Goal: Communication & Community: Answer question/provide support

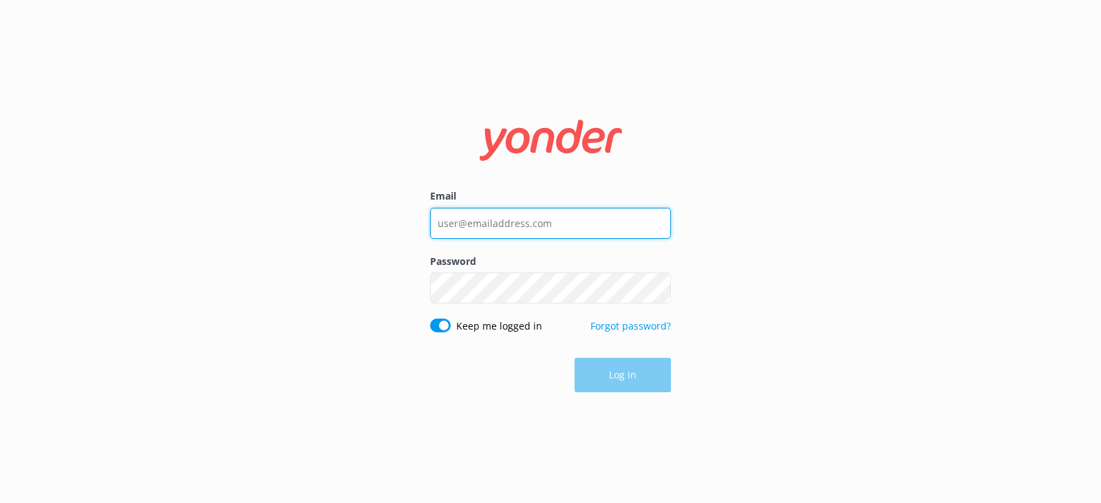
type input "tom@trolleypub.com"
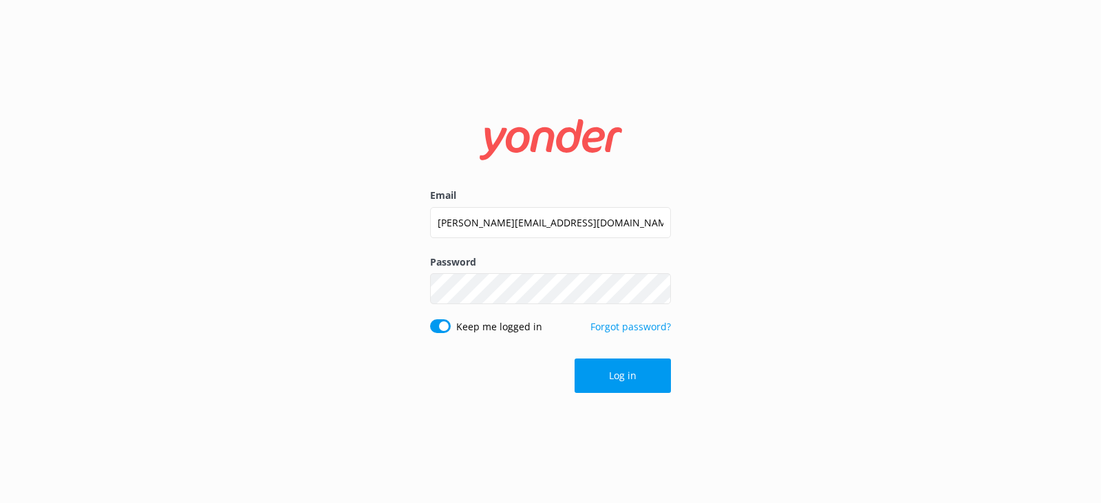
click at [766, 359] on div "Email tom@trolleypub.com Password Show password Keep me logged in Forgot passwo…" at bounding box center [550, 251] width 1101 height 503
click at [633, 378] on button "Log in" at bounding box center [622, 375] width 96 height 34
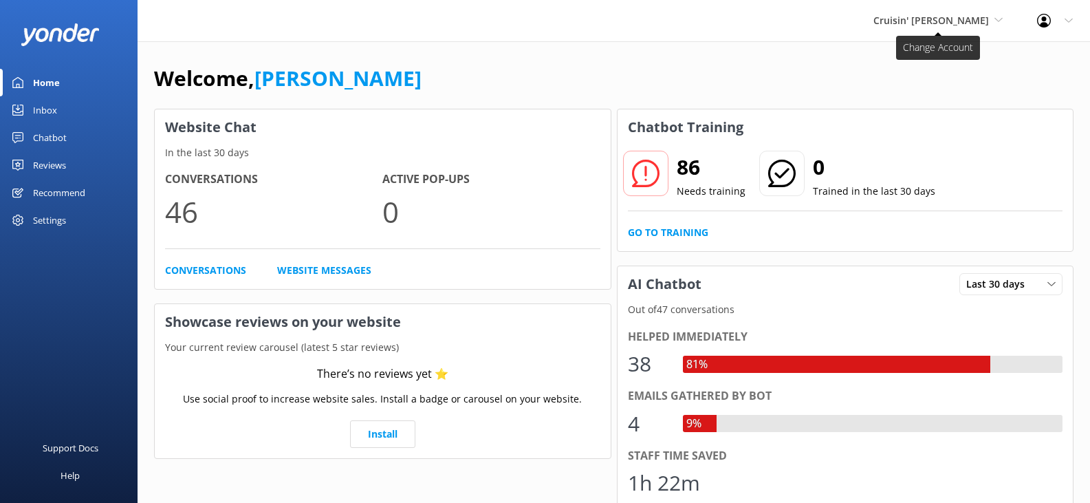
click at [938, 21] on span "Cruisin' [PERSON_NAME]" at bounding box center [932, 20] width 116 height 13
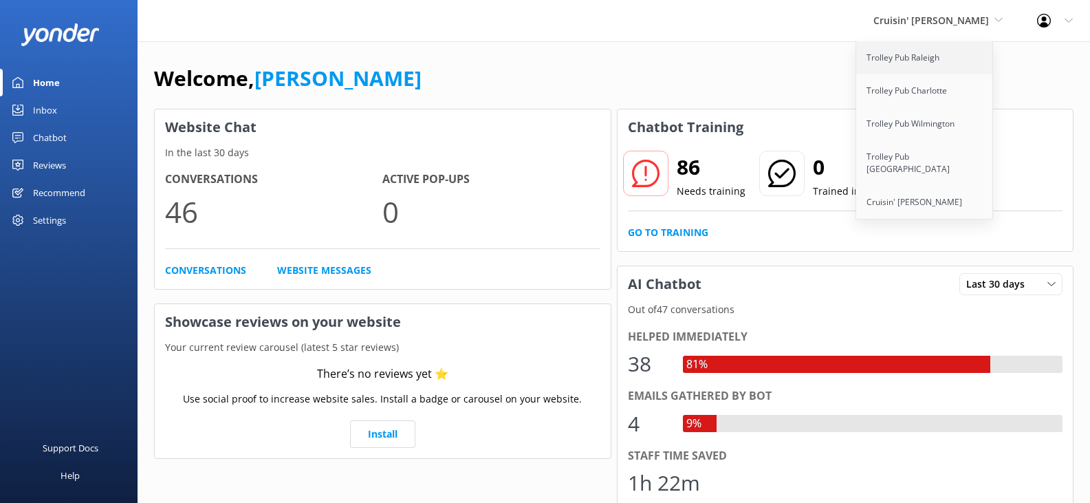
click at [920, 56] on link "Trolley Pub Raleigh" at bounding box center [925, 57] width 138 height 33
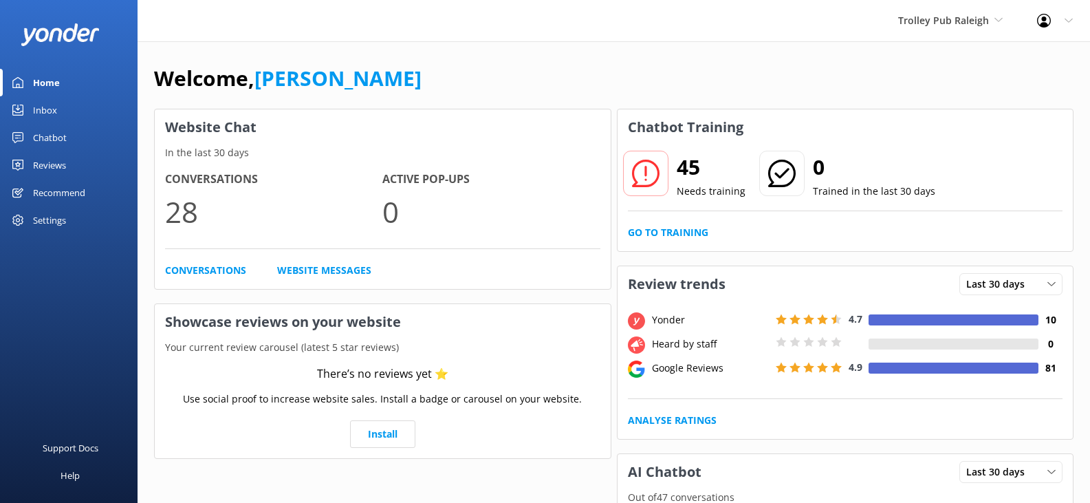
click at [39, 107] on div "Inbox" at bounding box center [45, 110] width 24 height 28
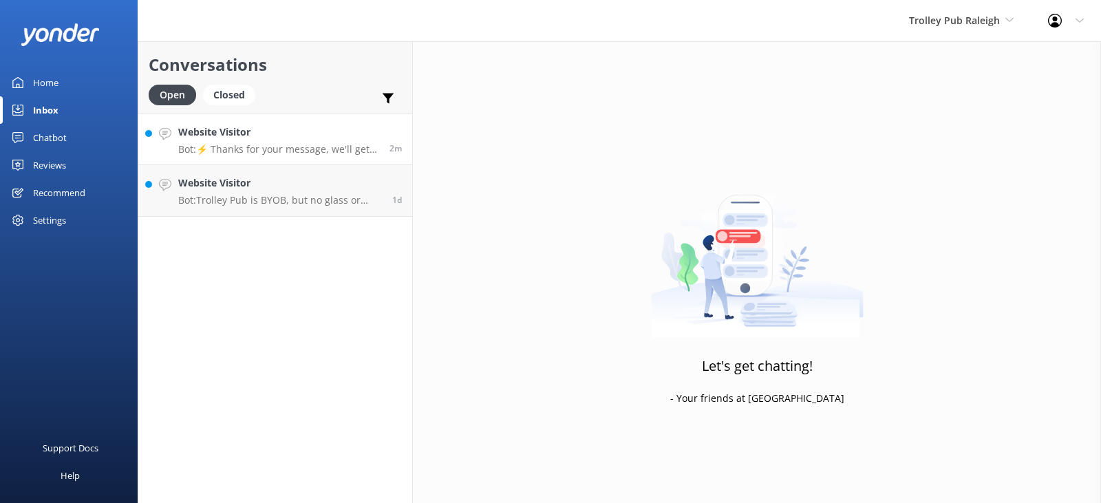
click at [301, 138] on h4 "Website Visitor" at bounding box center [278, 132] width 201 height 15
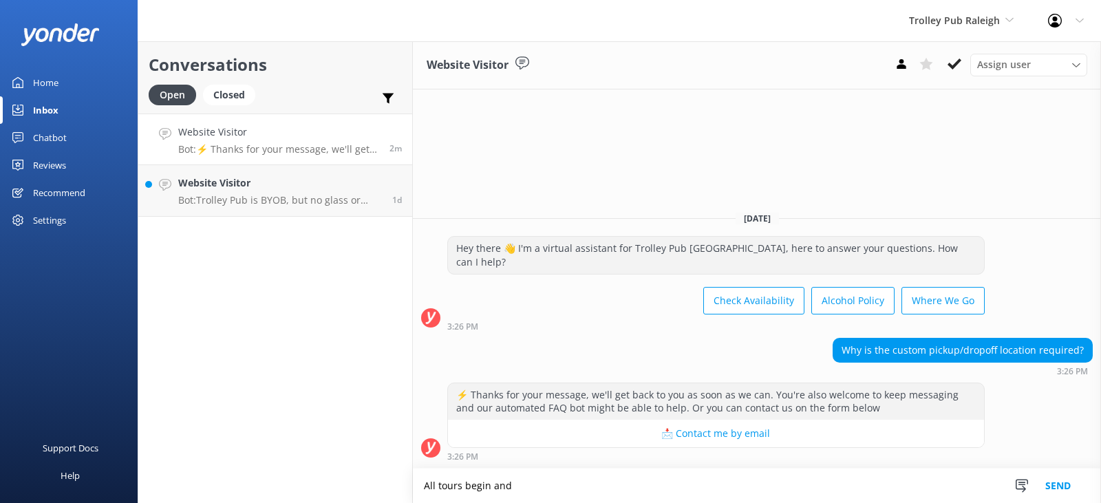
type textarea "All tours begin and"
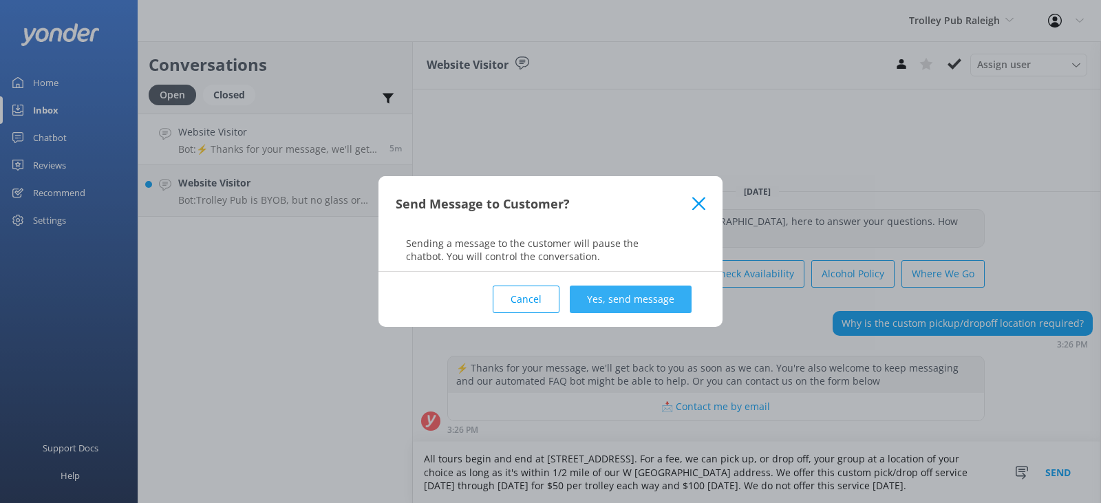
type textarea "All tours begin and end at [STREET_ADDRESS]. For a fee, we can pick up, or drop…"
click at [654, 303] on button "Yes, send message" at bounding box center [631, 299] width 122 height 28
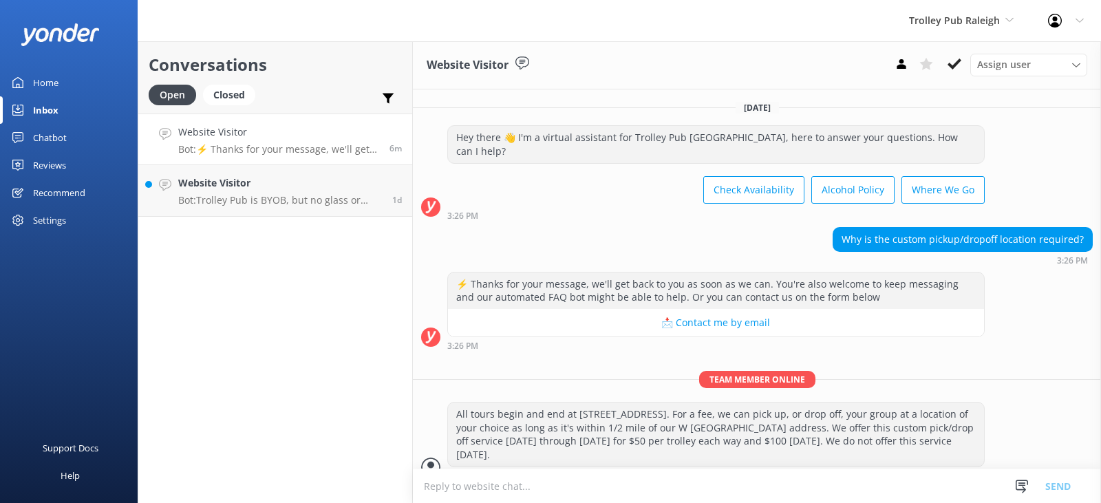
click at [52, 83] on div "Home" at bounding box center [45, 83] width 25 height 28
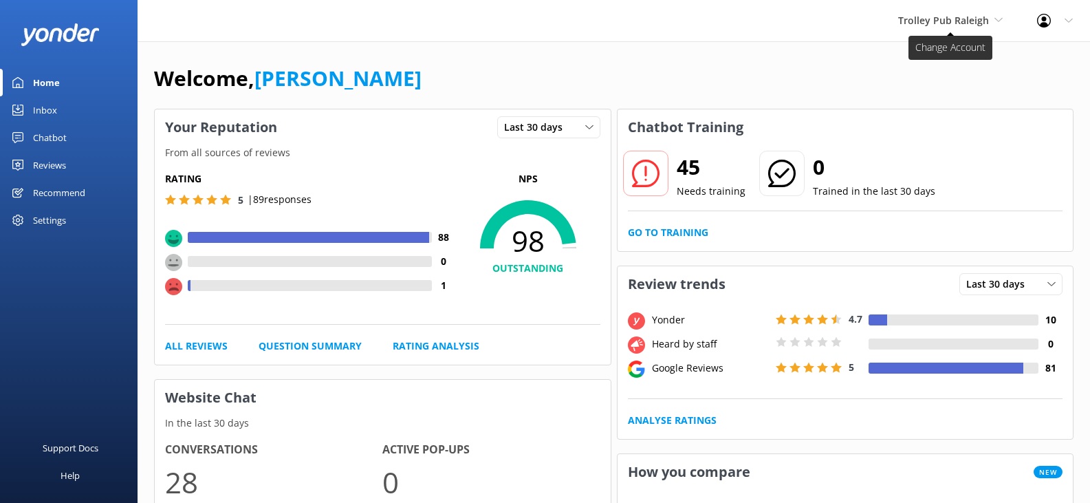
click at [934, 22] on span "Trolley Pub Raleigh" at bounding box center [943, 20] width 91 height 13
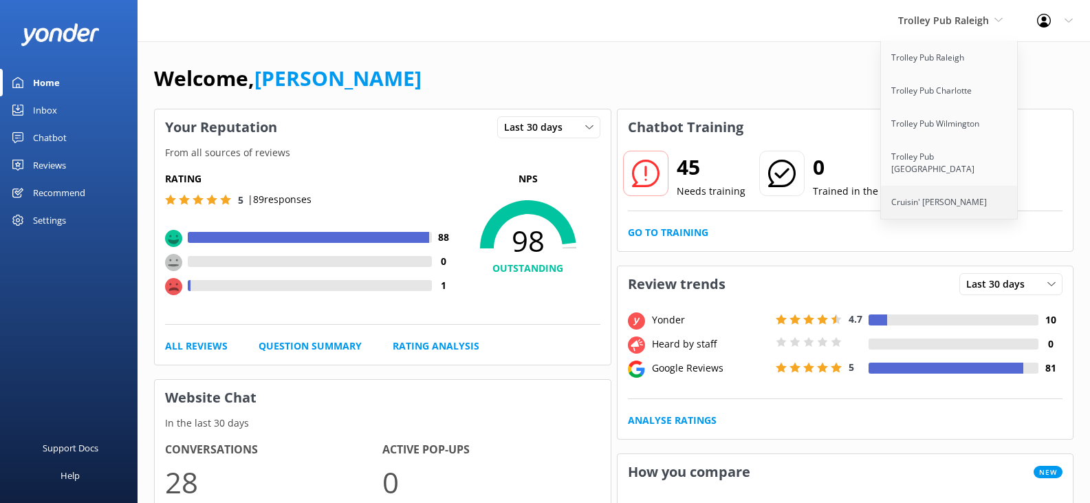
click at [945, 187] on link "Cruisin' [PERSON_NAME]" at bounding box center [950, 202] width 138 height 33
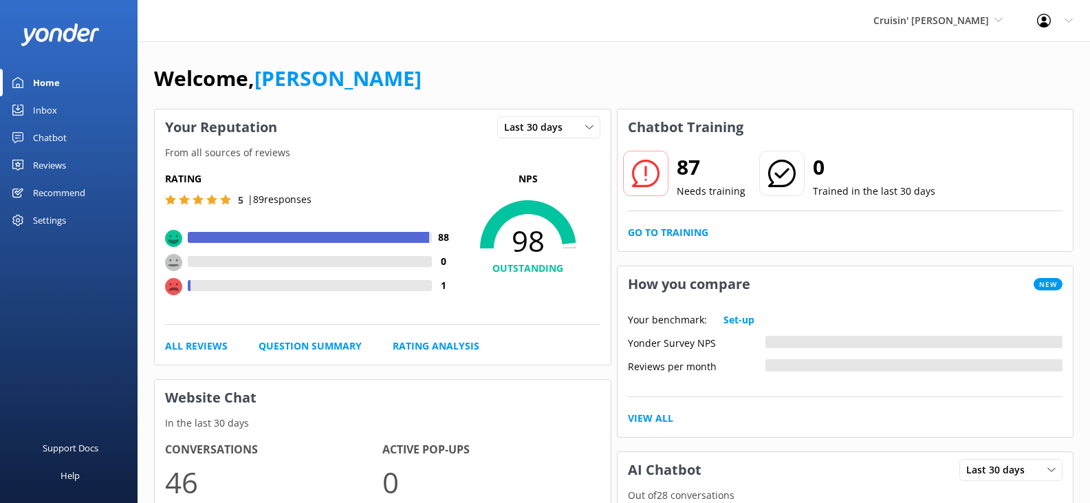
click at [47, 109] on div "Inbox" at bounding box center [45, 110] width 24 height 28
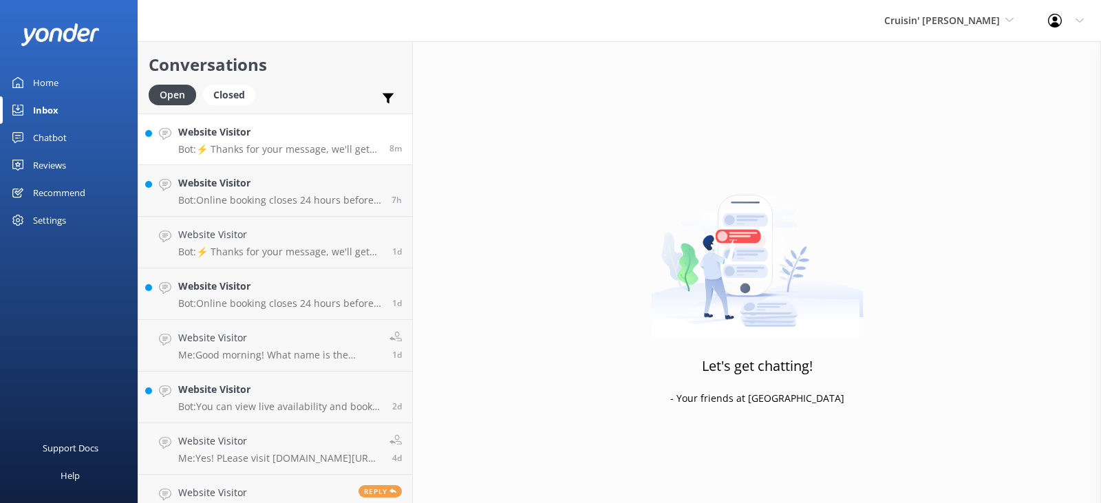
click at [305, 134] on h4 "Website Visitor" at bounding box center [278, 132] width 201 height 15
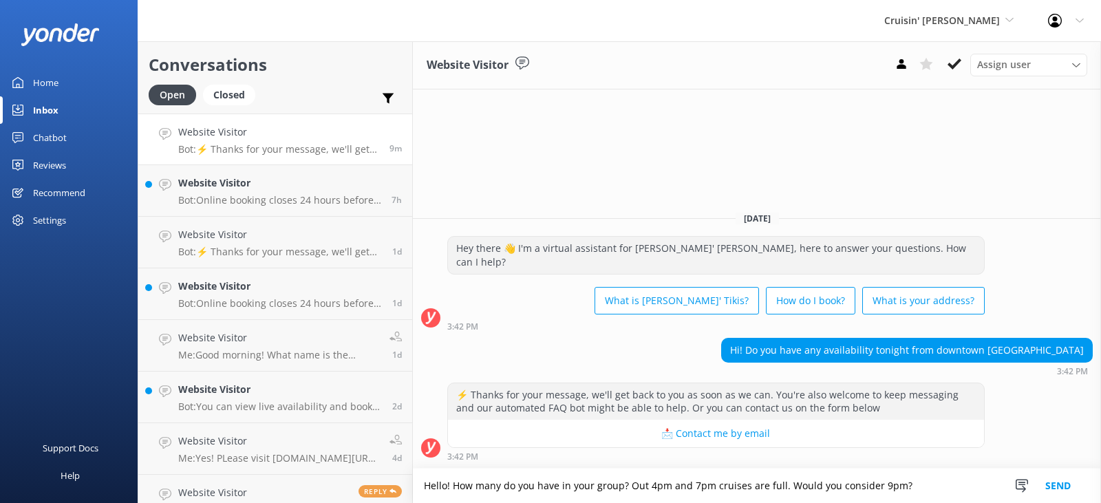
type textarea "Hello! How many do you have in your group? Out 4pm and 7pm cruises are full. Wo…"
click at [1048, 481] on button "Send" at bounding box center [1058, 485] width 52 height 34
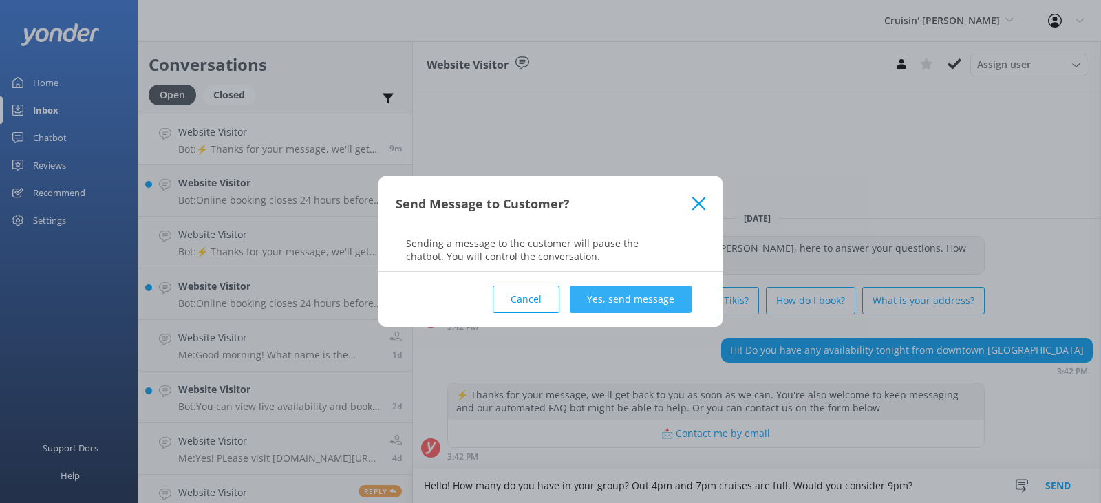
click at [635, 298] on button "Yes, send message" at bounding box center [631, 299] width 122 height 28
